Goal: Participate in discussion: Engage in conversation with other users on a specific topic

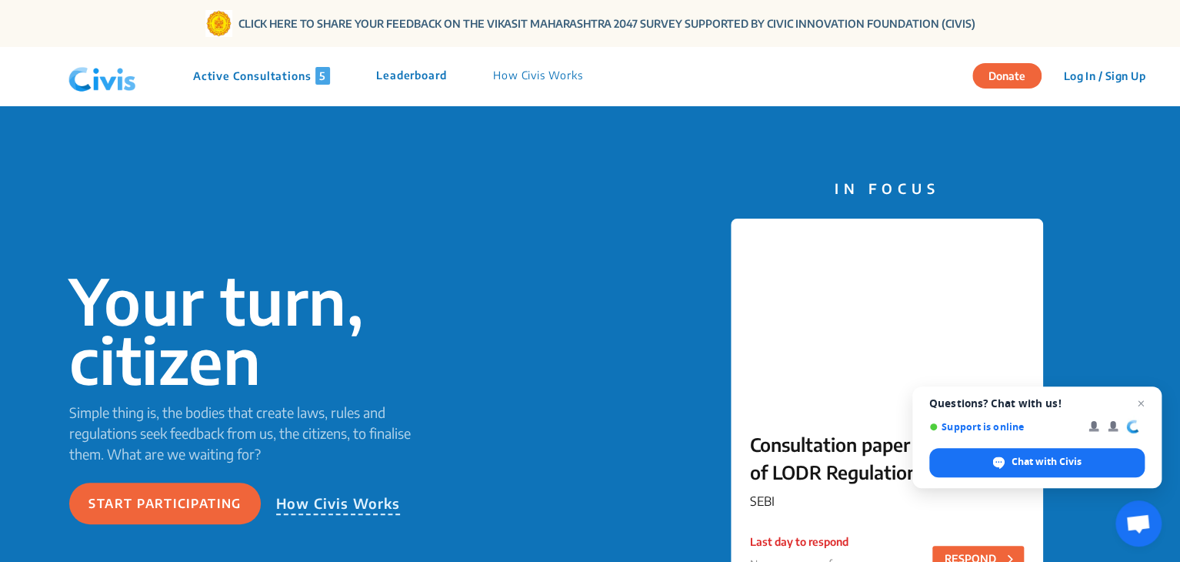
click at [255, 73] on p "Active Consultations 5" at bounding box center [261, 76] width 137 height 18
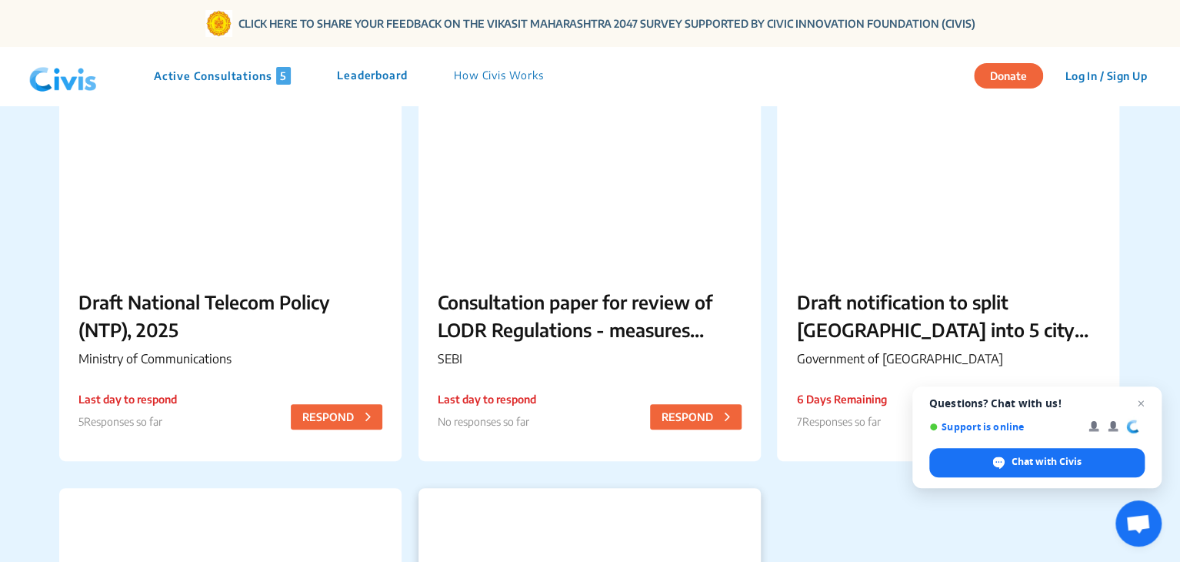
scroll to position [154, 0]
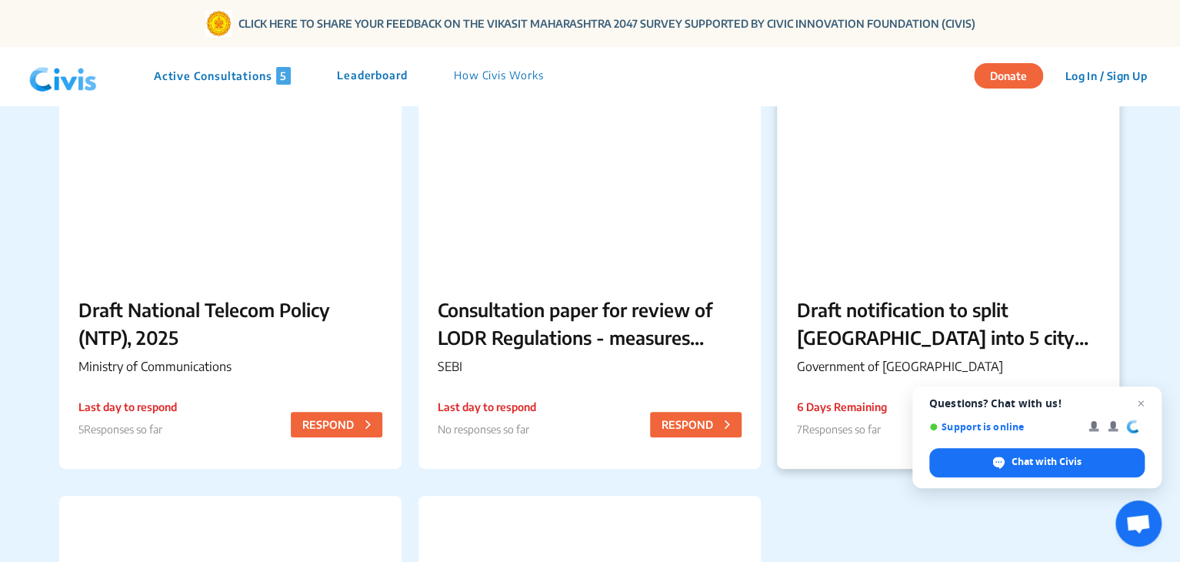
click at [905, 312] on p "Draft notification to split [GEOGRAPHIC_DATA] into 5 city corporations/[GEOGRAP…" at bounding box center [948, 322] width 304 height 55
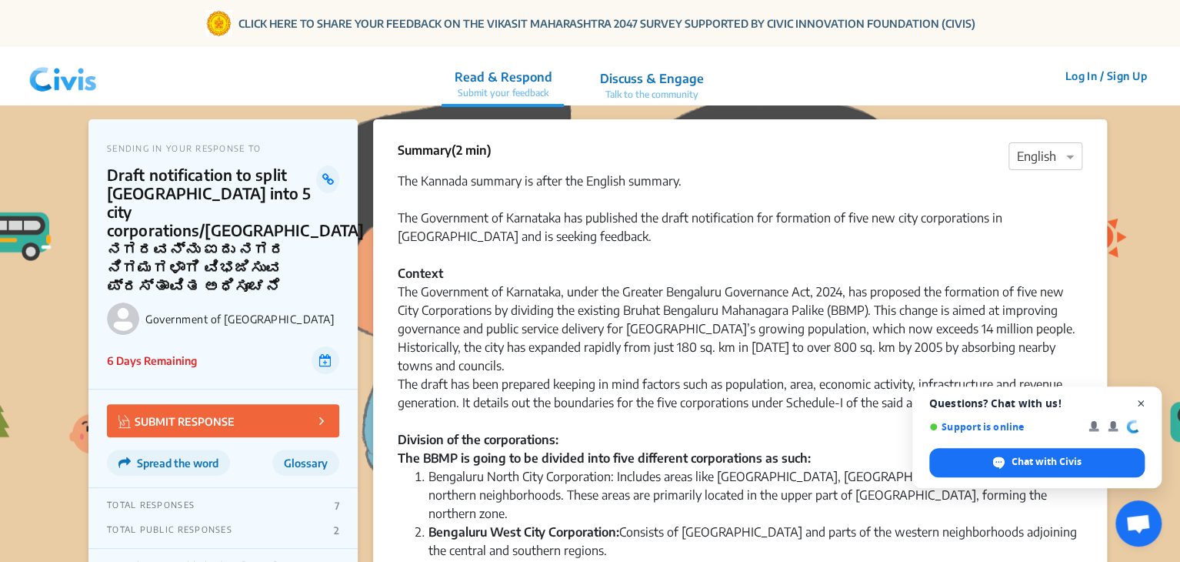
click at [1136, 404] on span "Open chat" at bounding box center [1141, 403] width 19 height 19
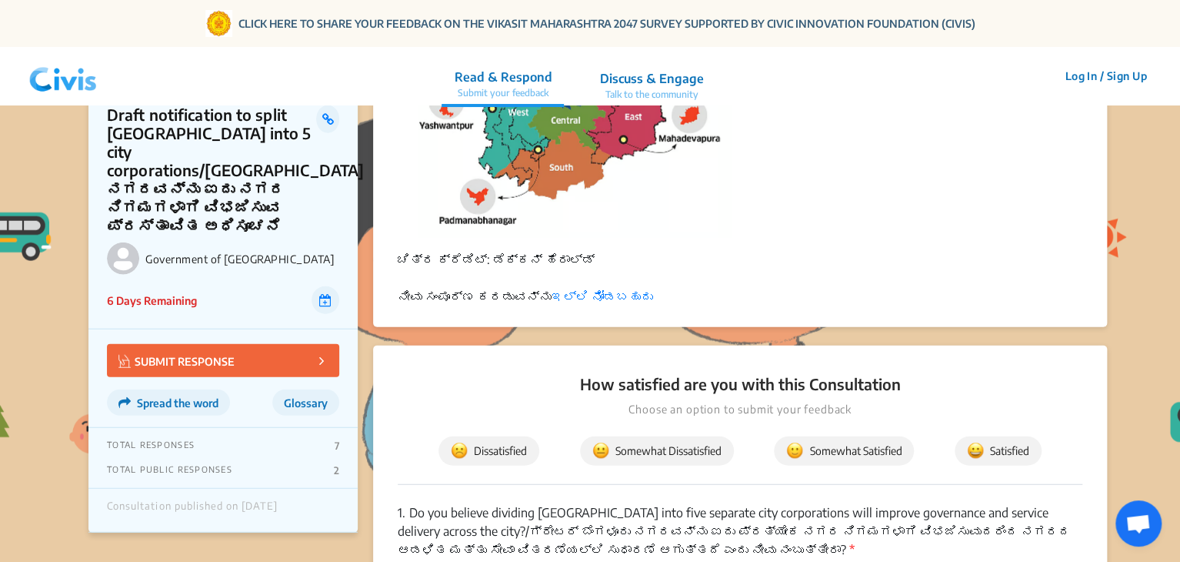
scroll to position [2001, 0]
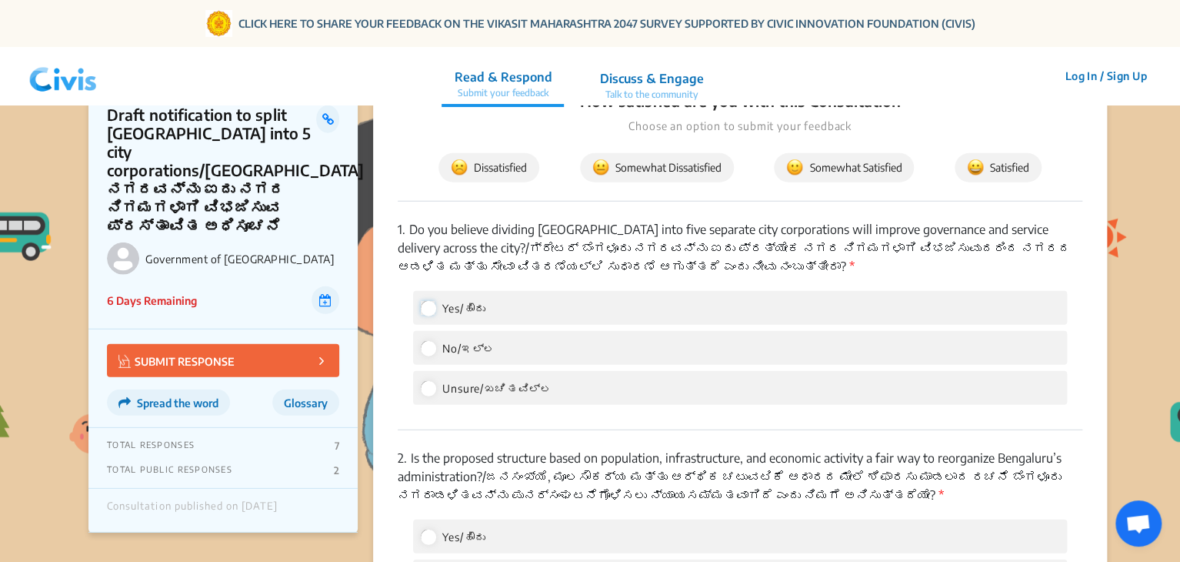
click at [429, 301] on input "Yes/ಹೌದು" at bounding box center [428, 308] width 14 height 14
radio input "true"
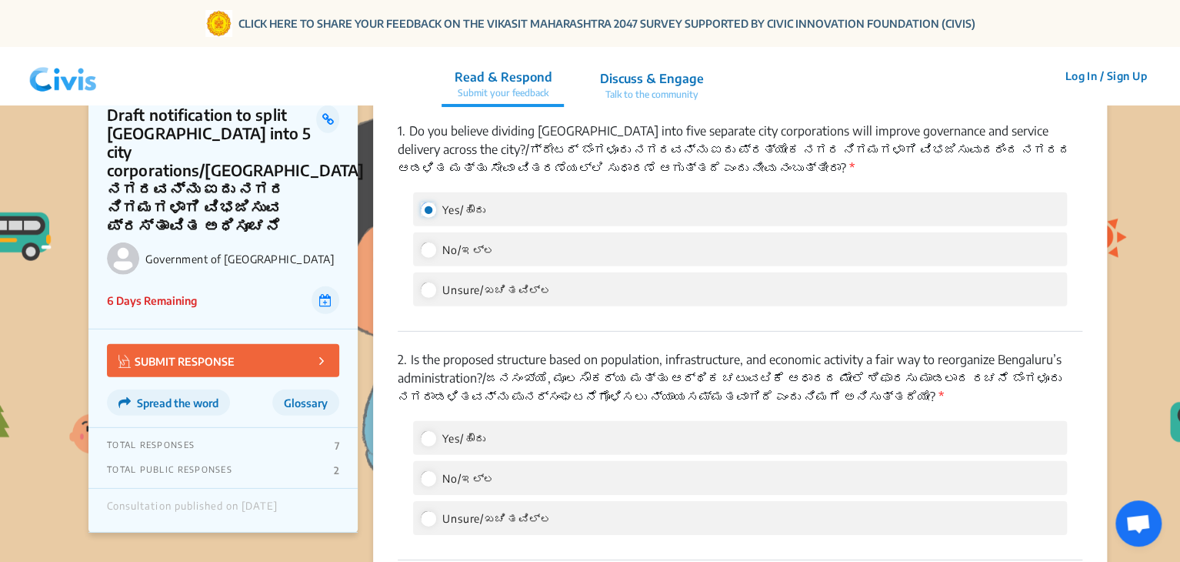
scroll to position [2231, 0]
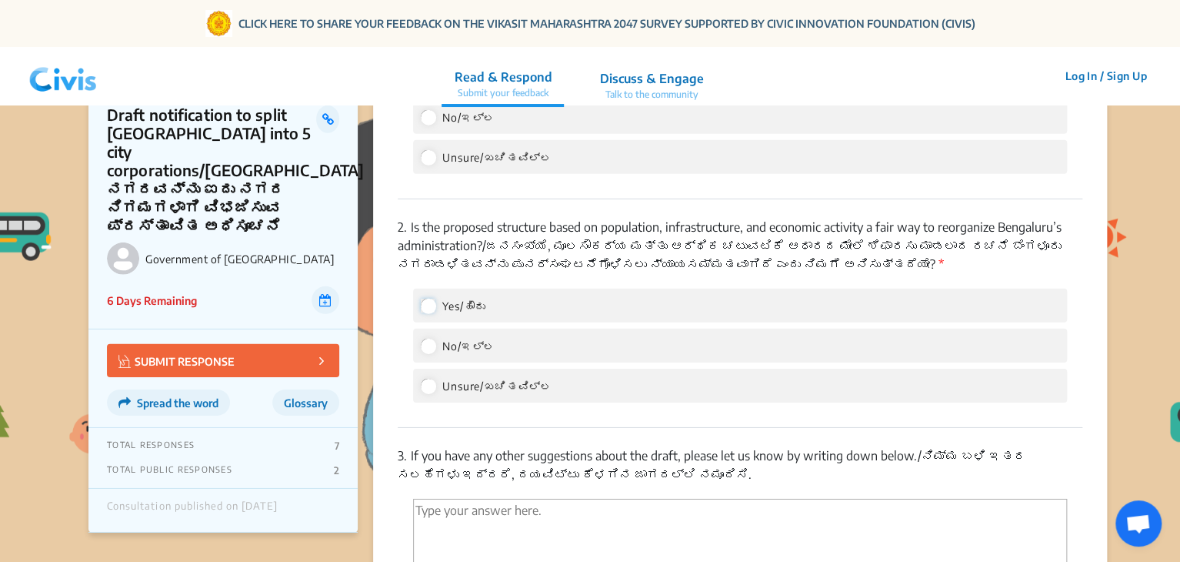
click at [429, 299] on input "Yes/ಹೌದು" at bounding box center [428, 306] width 14 height 14
radio input "true"
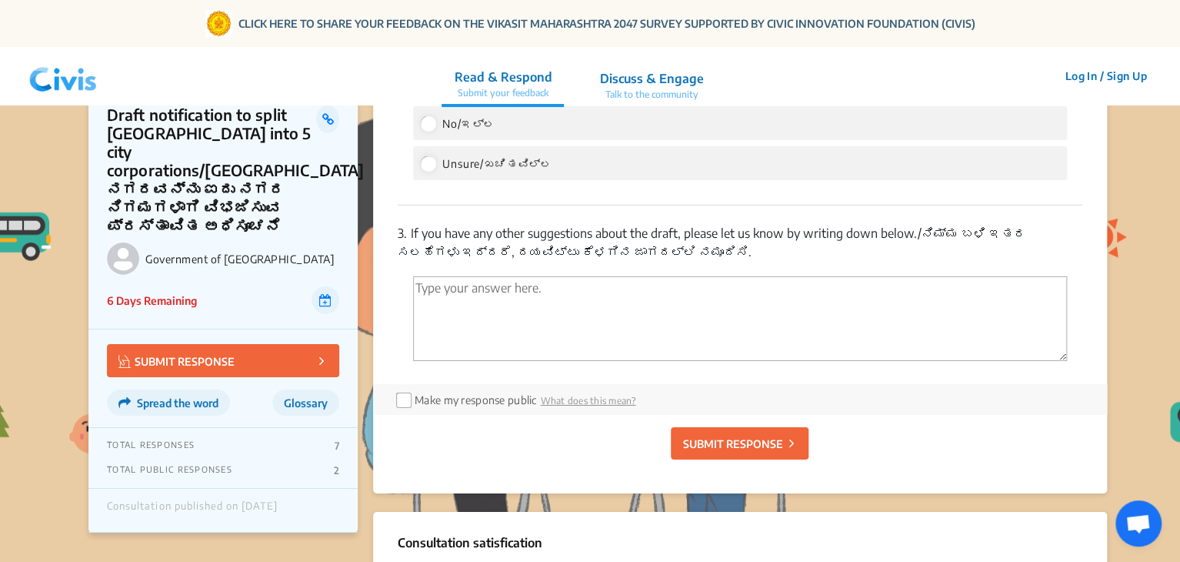
scroll to position [2462, 0]
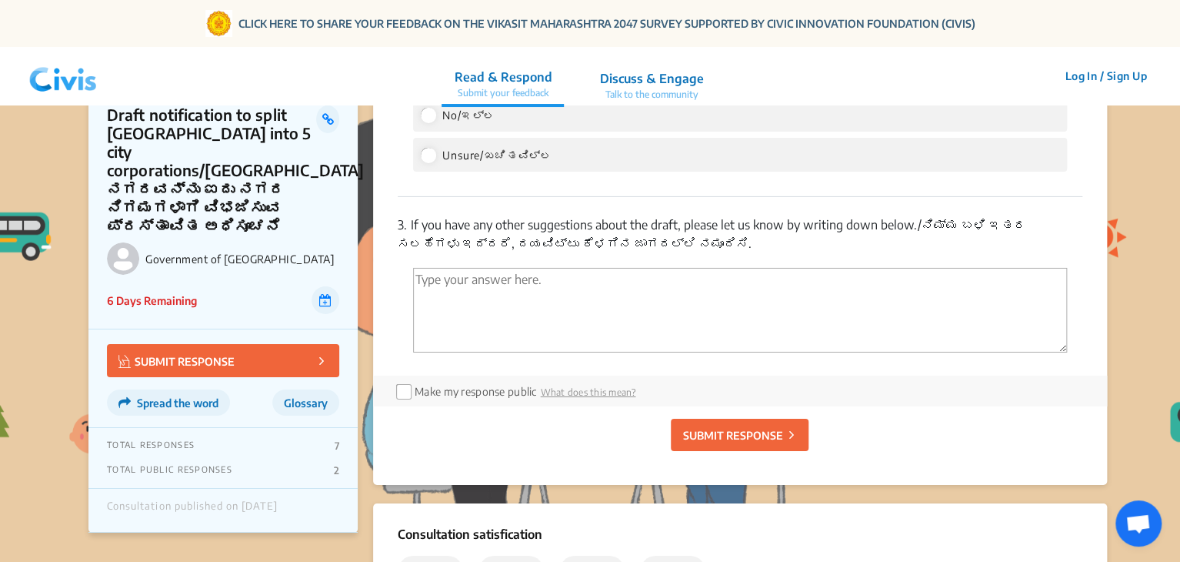
click at [443, 268] on textarea "'Type your answer here.' | translate" at bounding box center [740, 310] width 654 height 85
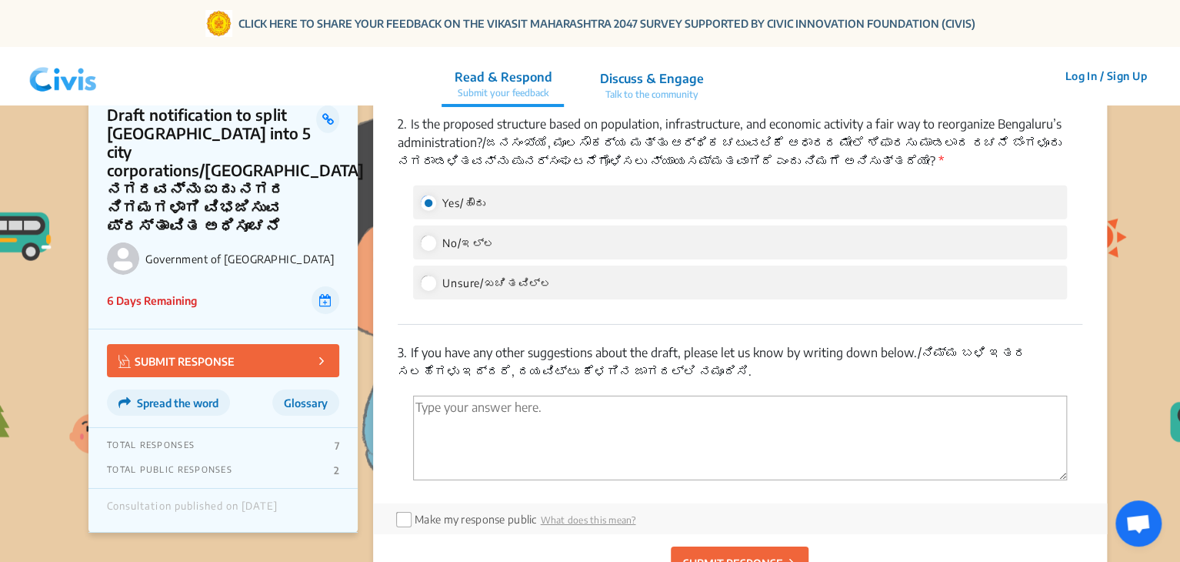
scroll to position [2308, 0]
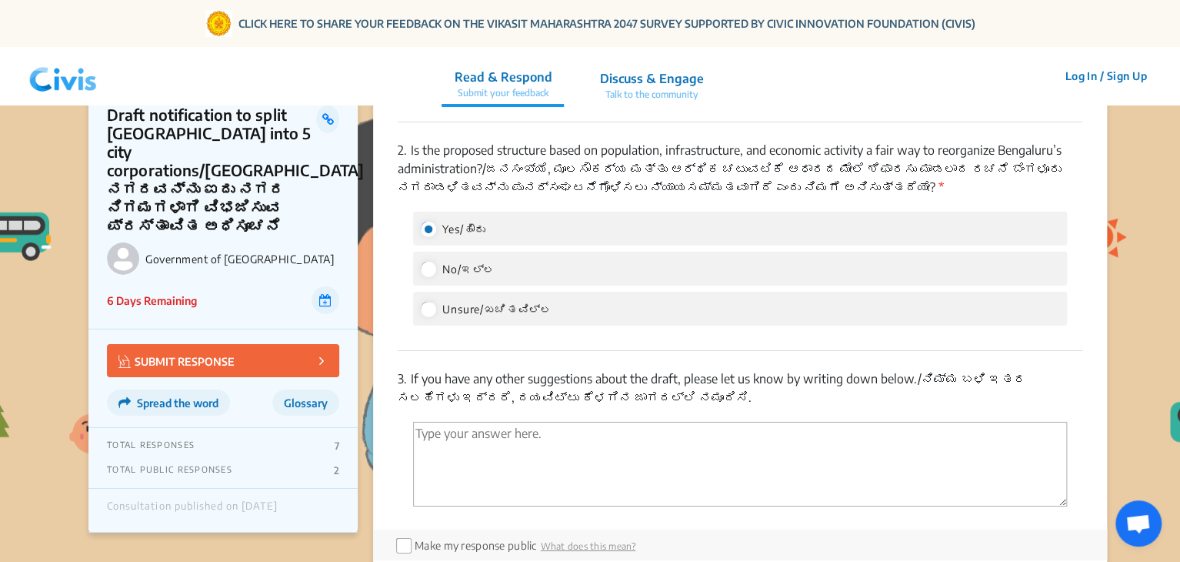
click at [452, 422] on textarea "'Type your answer here.' | translate" at bounding box center [740, 464] width 654 height 85
drag, startPoint x: 549, startPoint y: 401, endPoint x: 519, endPoint y: 438, distance: 47.6
click at [519, 438] on textarea "If will improve the rural area" at bounding box center [740, 464] width 654 height 85
click at [586, 422] on textarea "If will improve the rural area" at bounding box center [740, 464] width 654 height 85
drag, startPoint x: 426, startPoint y: 401, endPoint x: 407, endPoint y: 395, distance: 19.2
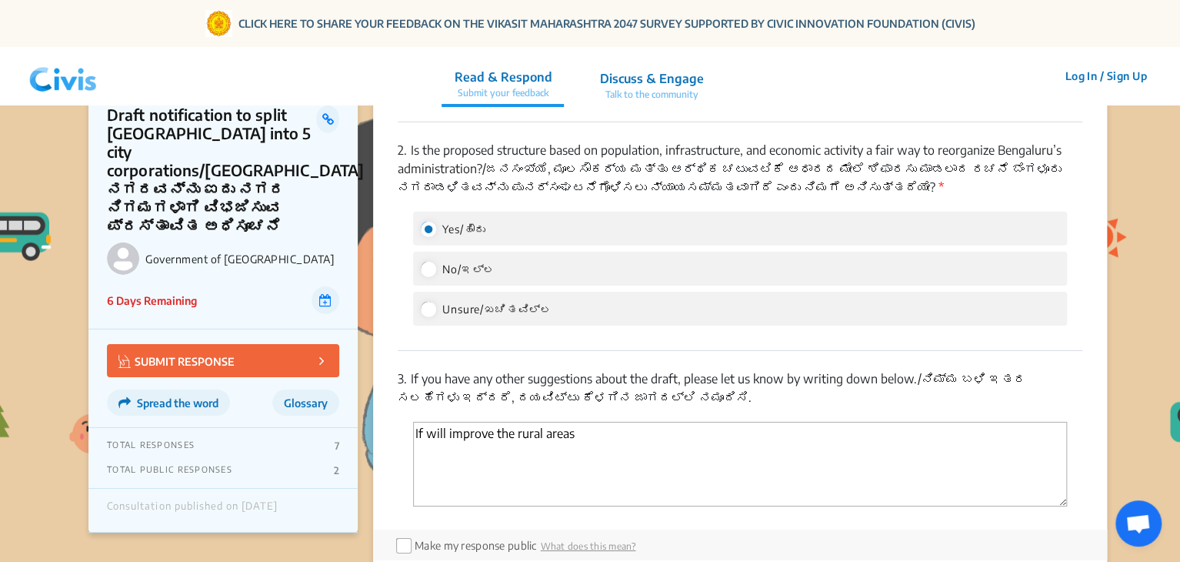
click at [407, 422] on div "If will improve the rural areas" at bounding box center [740, 466] width 685 height 89
click at [0, 0] on span "areas" at bounding box center [0, 0] width 0 height 0
click at [0, 0] on span "administration." at bounding box center [0, 0] width 0 height 0
click at [0, 0] on span "transparency." at bounding box center [0, 0] width 0 height 0
click at [612, 422] on textarea "This will improve the rural areas and administration transparency." at bounding box center [740, 464] width 654 height 85
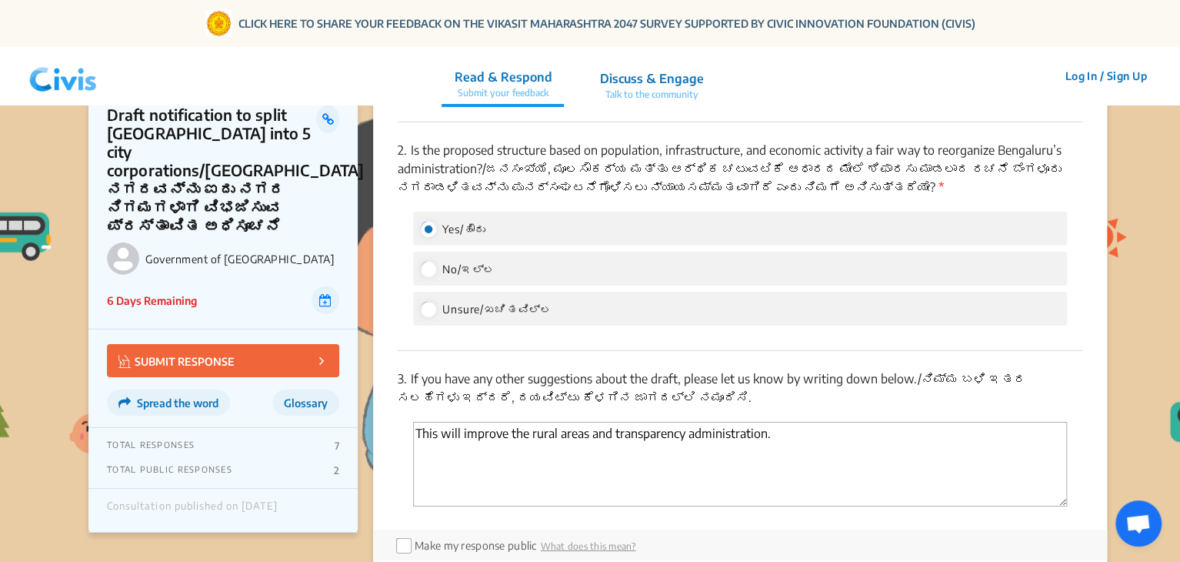
click at [689, 422] on textarea "This will improve the rural areas and transparency administration." at bounding box center [740, 464] width 654 height 85
click at [685, 422] on textarea "This will improve the rural areas and transparency administration." at bounding box center [740, 464] width 654 height 85
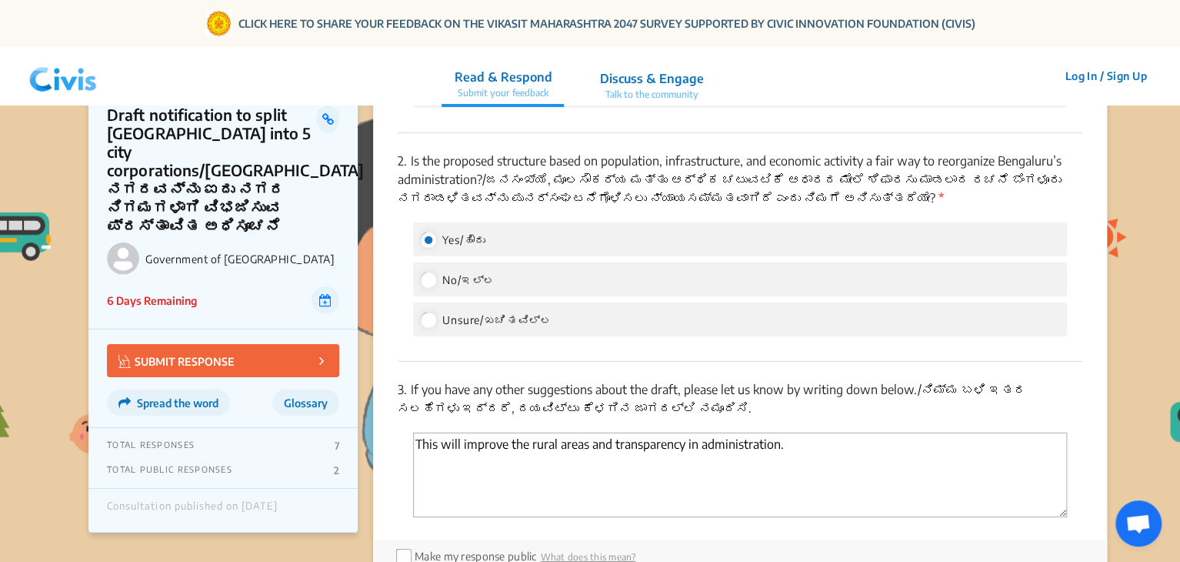
scroll to position [2385, 0]
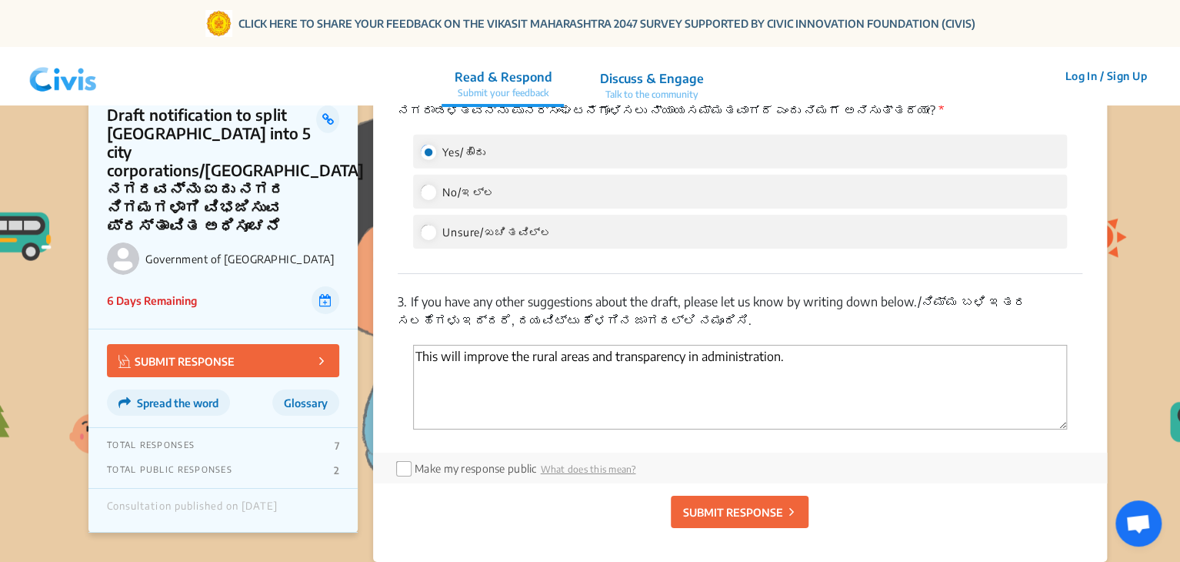
click at [808, 345] on textarea "This will improve the rural areas and transparency in administration." at bounding box center [740, 387] width 654 height 85
drag, startPoint x: 914, startPoint y: 322, endPoint x: 899, endPoint y: 323, distance: 14.6
click at [899, 345] on textarea "This will improve the rural areas and transparency in administration. The issue…" at bounding box center [740, 387] width 654 height 85
drag, startPoint x: 899, startPoint y: 321, endPoint x: 903, endPoint y: 350, distance: 29.5
click at [902, 350] on textarea "This will improve the rural areas and transparency in administration. The issue…" at bounding box center [740, 387] width 654 height 85
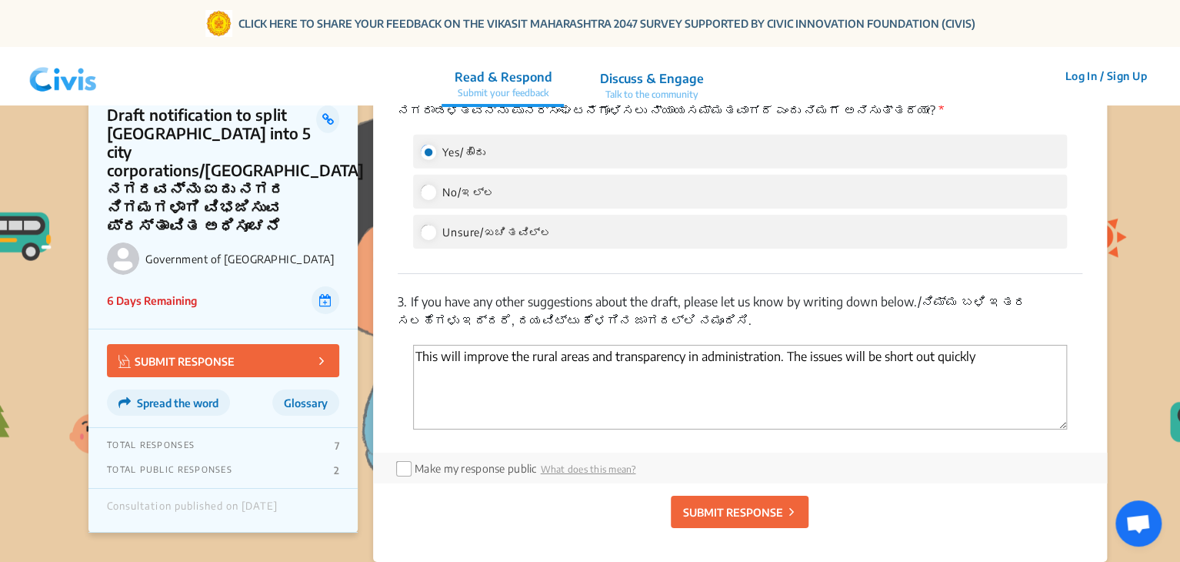
click at [913, 345] on textarea "This will improve the rural areas and transparency in administration. The issue…" at bounding box center [740, 387] width 654 height 85
click at [988, 345] on textarea "This will improve the rural areas and transparency in administration. The issue…" at bounding box center [740, 387] width 654 height 85
type textarea "This will improve the rural areas and transparency in administration. The issue…"
click at [750, 504] on p "SUBMIT RESPONSE" at bounding box center [732, 512] width 100 height 16
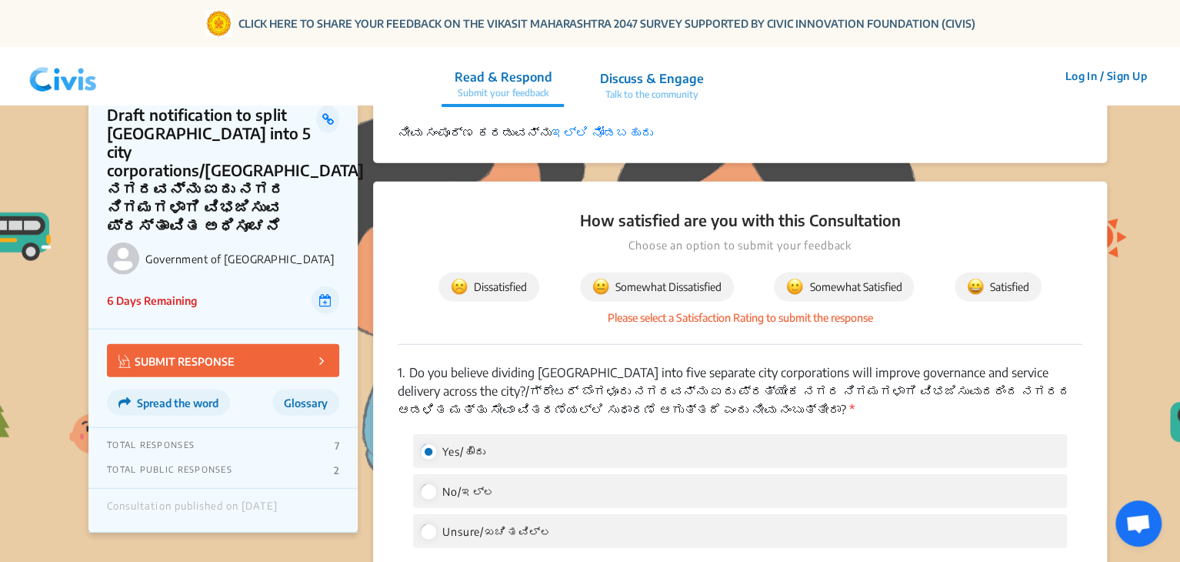
scroll to position [1881, 0]
click at [833, 279] on span "Somewhat Satisfied" at bounding box center [843, 287] width 115 height 17
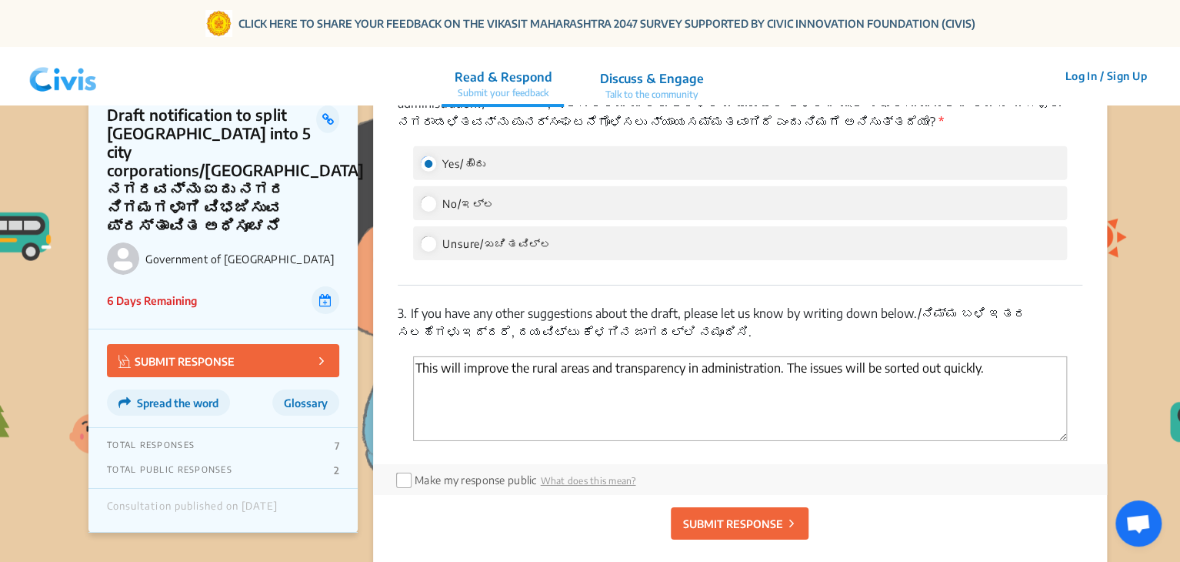
scroll to position [2496, 0]
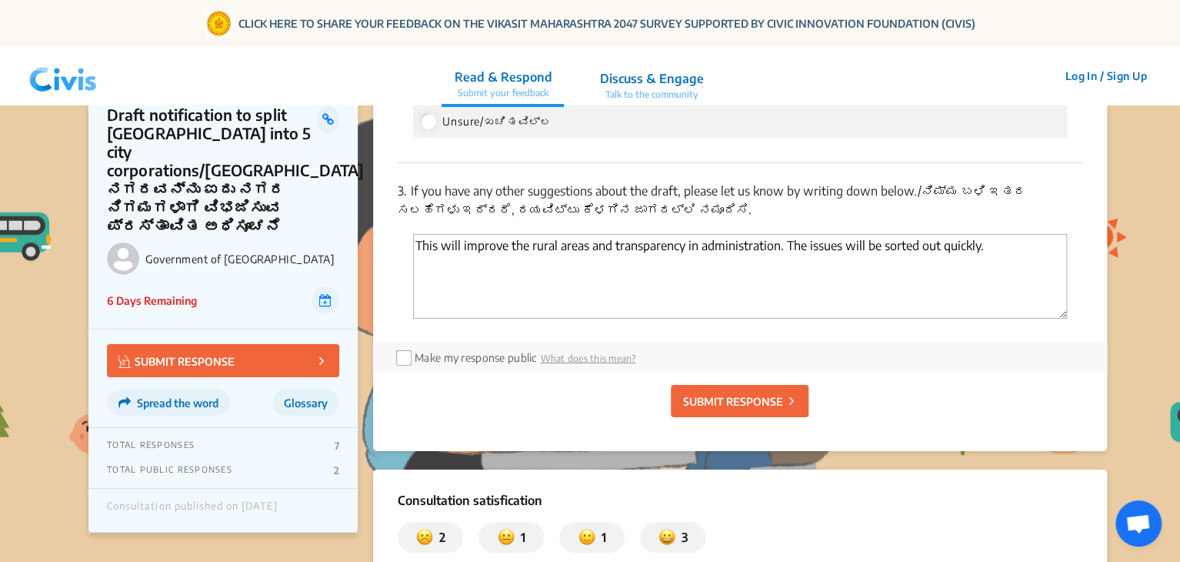
click at [746, 393] on p "SUBMIT RESPONSE" at bounding box center [732, 401] width 100 height 16
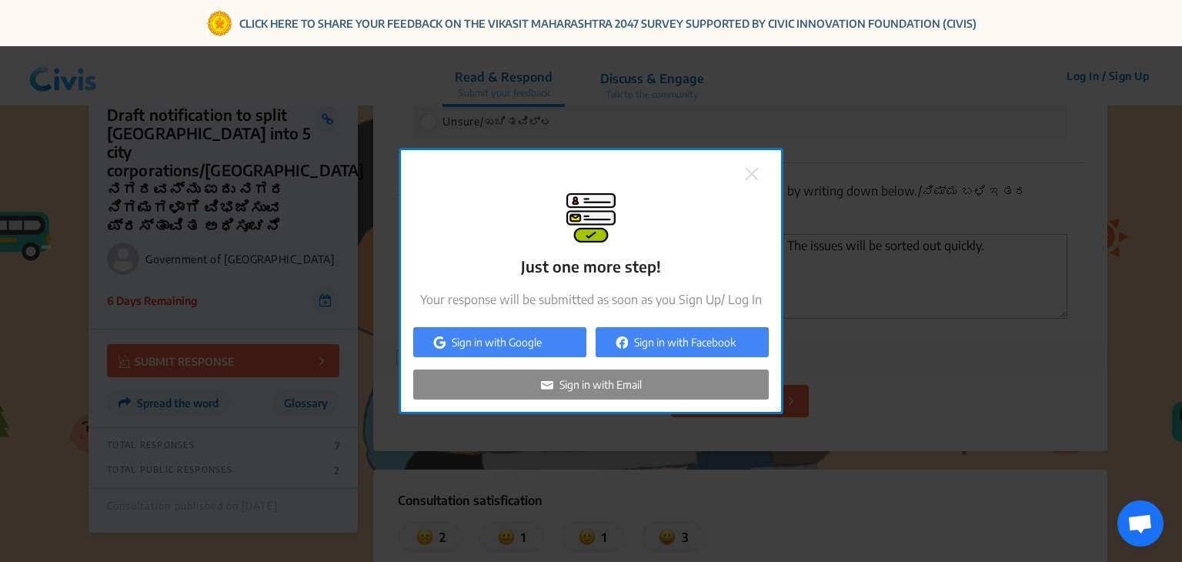
click at [754, 171] on img at bounding box center [752, 174] width 12 height 12
